Goal: Task Accomplishment & Management: Use online tool/utility

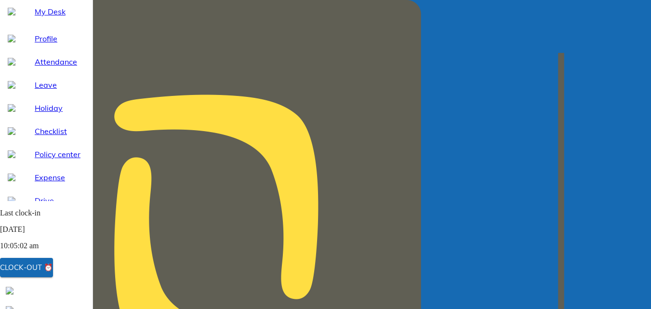
scroll to position [164, 0]
click at [40, 273] on div "Clock-out ⏰" at bounding box center [26, 267] width 53 height 13
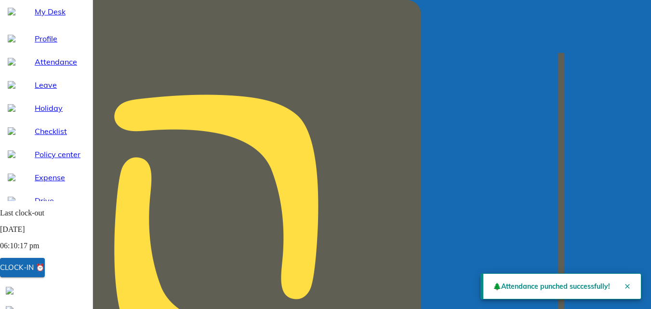
click at [42, 68] on span "Attendance" at bounding box center [60, 62] width 50 height 12
select select "9"
